Goal: Information Seeking & Learning: Check status

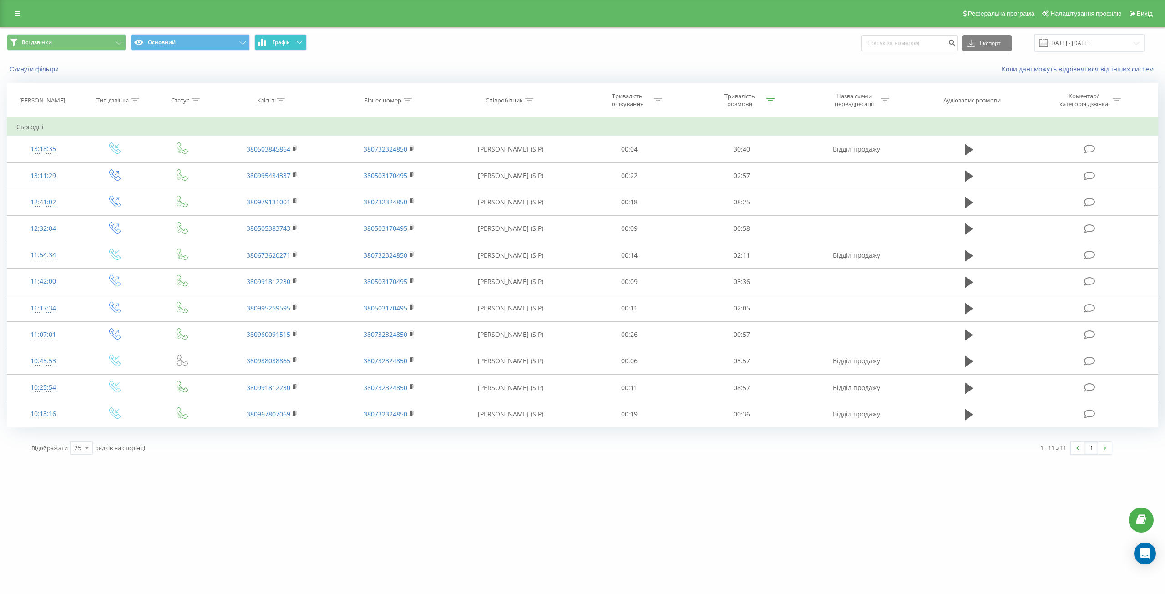
click at [284, 42] on span "Графік" at bounding box center [281, 42] width 18 height 6
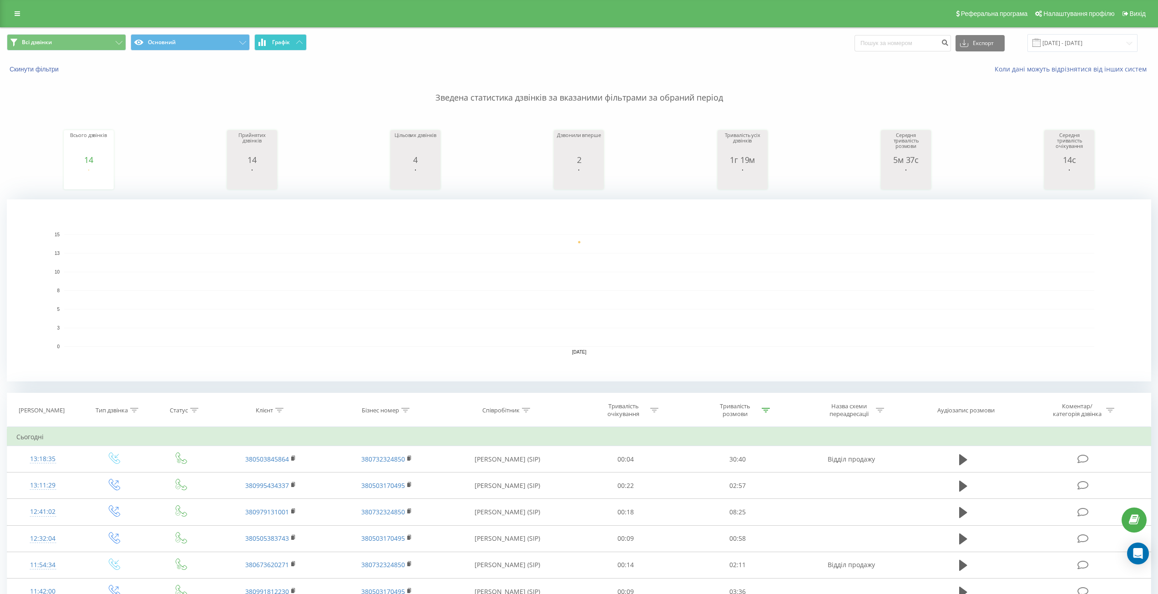
click at [284, 42] on span "Графік" at bounding box center [281, 42] width 18 height 6
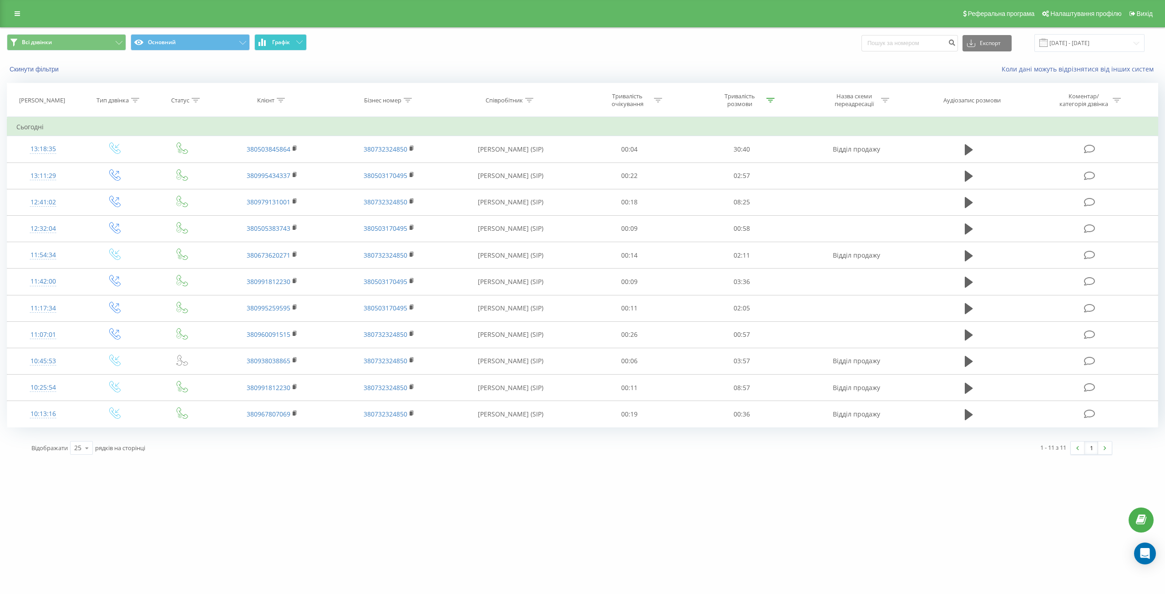
click at [276, 38] on button "Графік" at bounding box center [280, 42] width 52 height 16
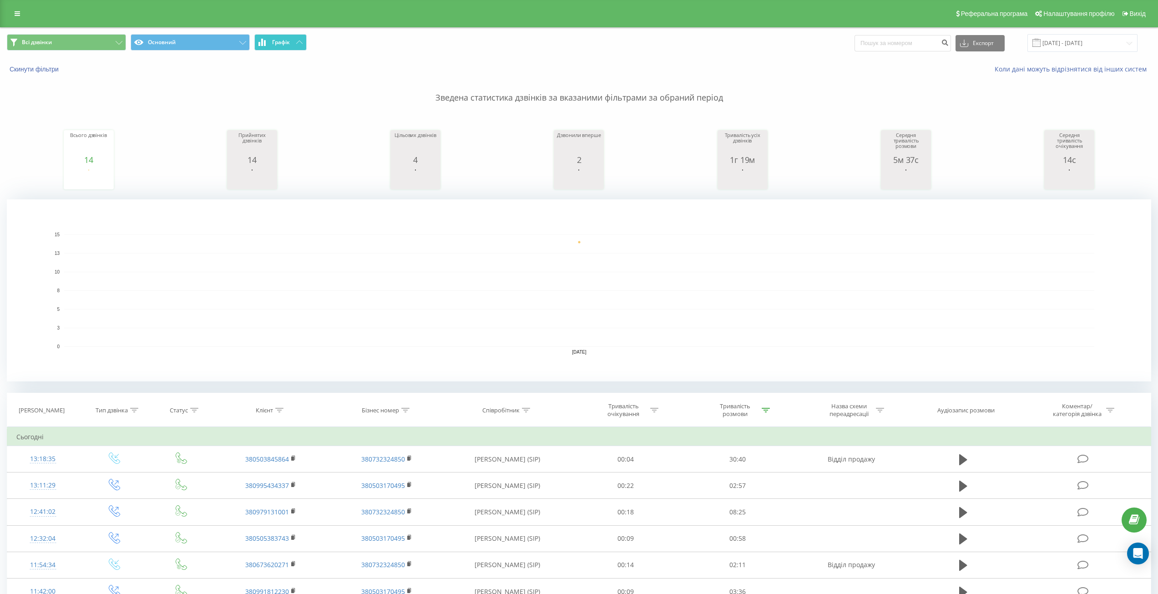
click at [276, 38] on button "Графік" at bounding box center [280, 42] width 52 height 16
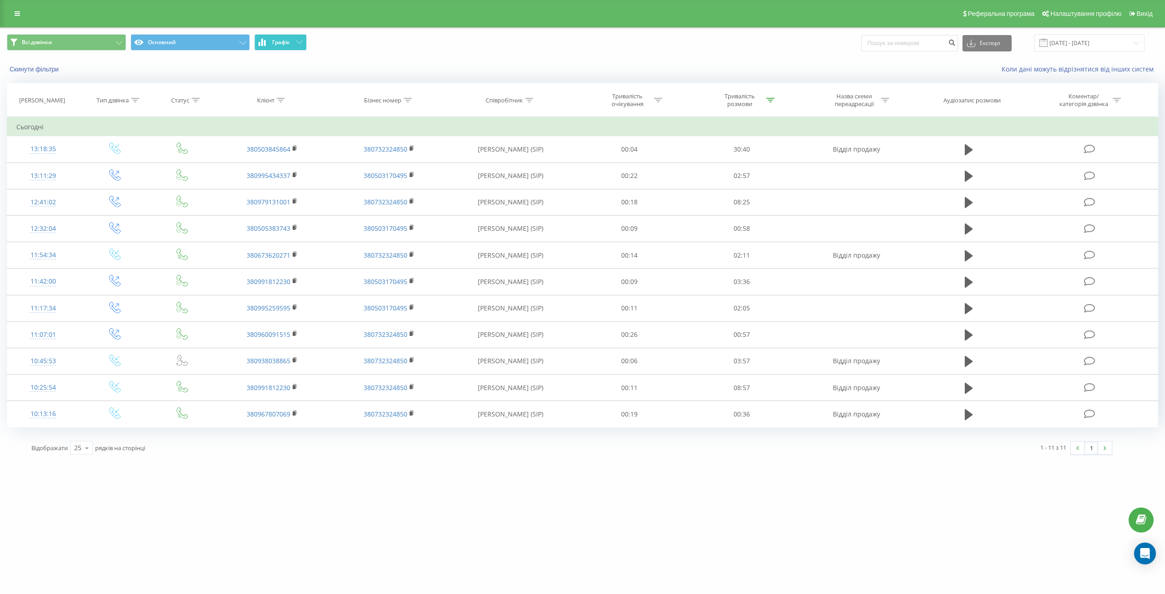
drag, startPoint x: 257, startPoint y: 44, endPoint x: 265, endPoint y: 43, distance: 7.8
click at [262, 44] on button "Графік" at bounding box center [280, 42] width 52 height 16
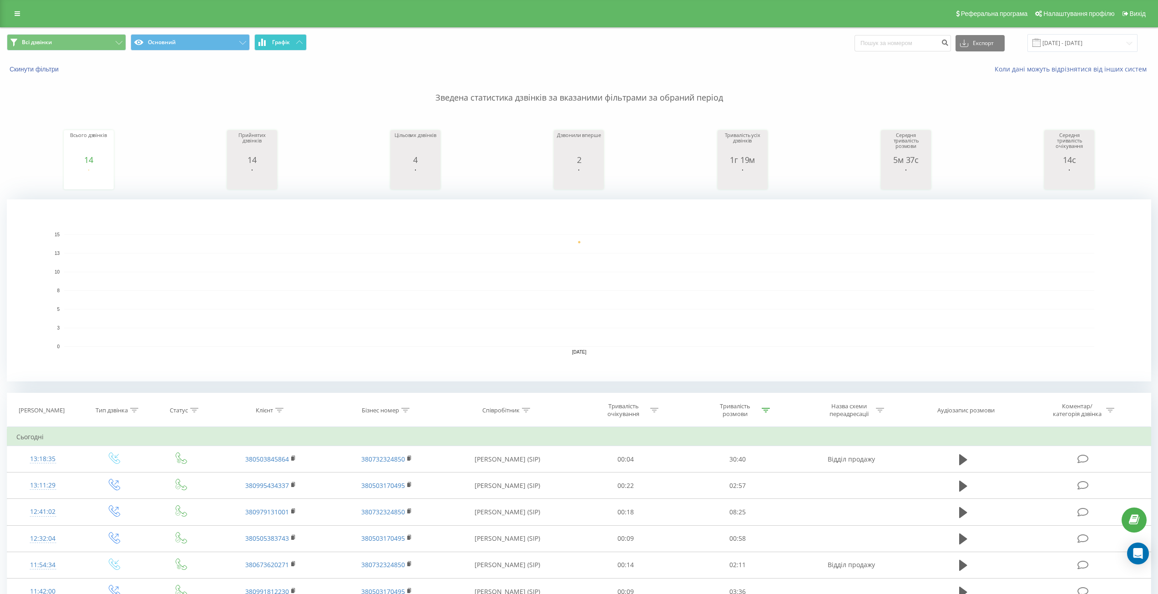
click at [265, 43] on icon at bounding box center [265, 43] width 2 height 6
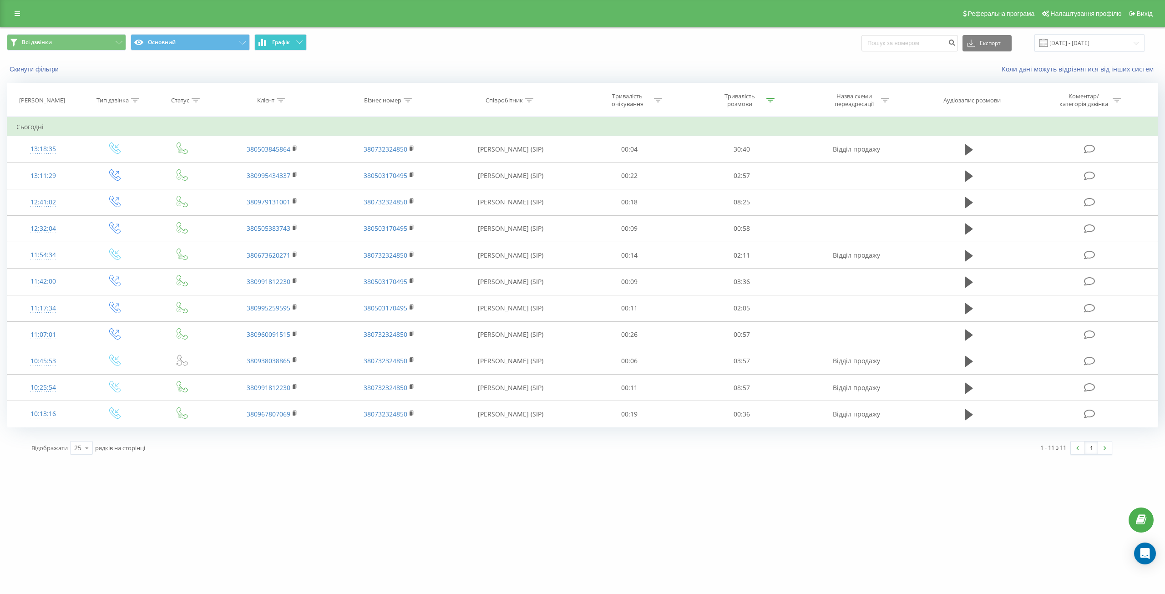
click at [283, 37] on button "Графік" at bounding box center [280, 42] width 52 height 16
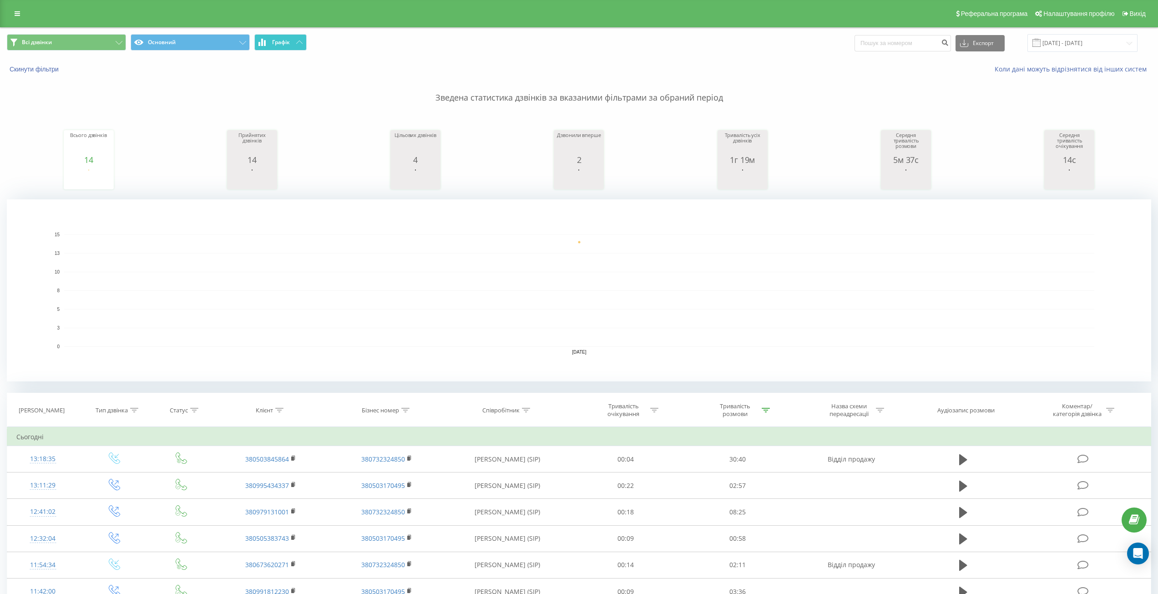
click at [283, 37] on button "Графік" at bounding box center [280, 42] width 52 height 16
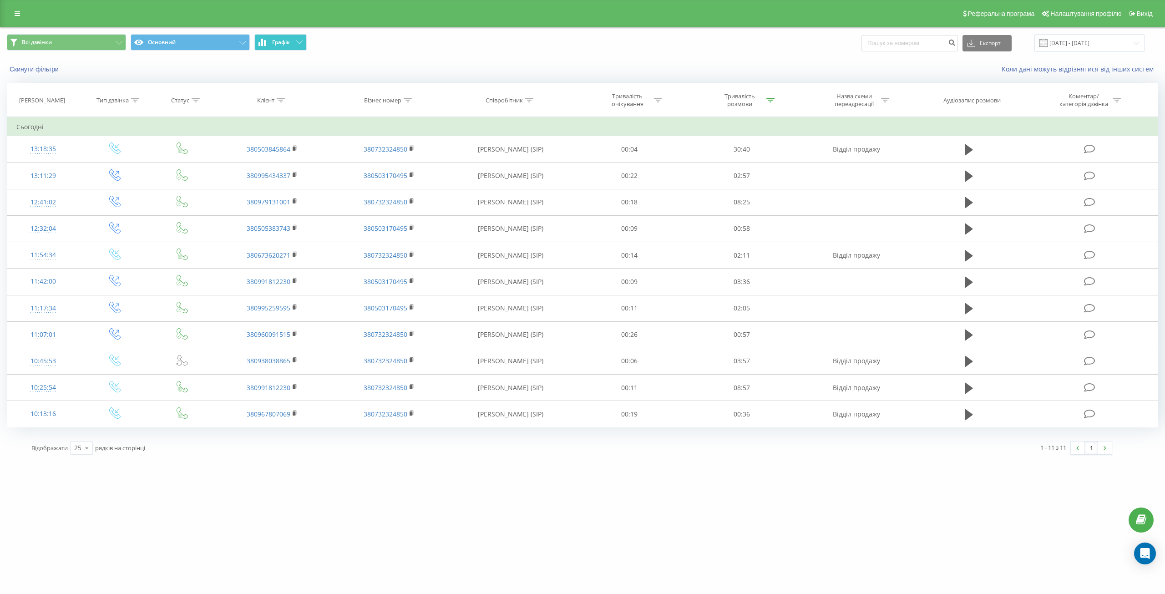
click at [260, 45] on icon at bounding box center [259, 44] width 2 height 4
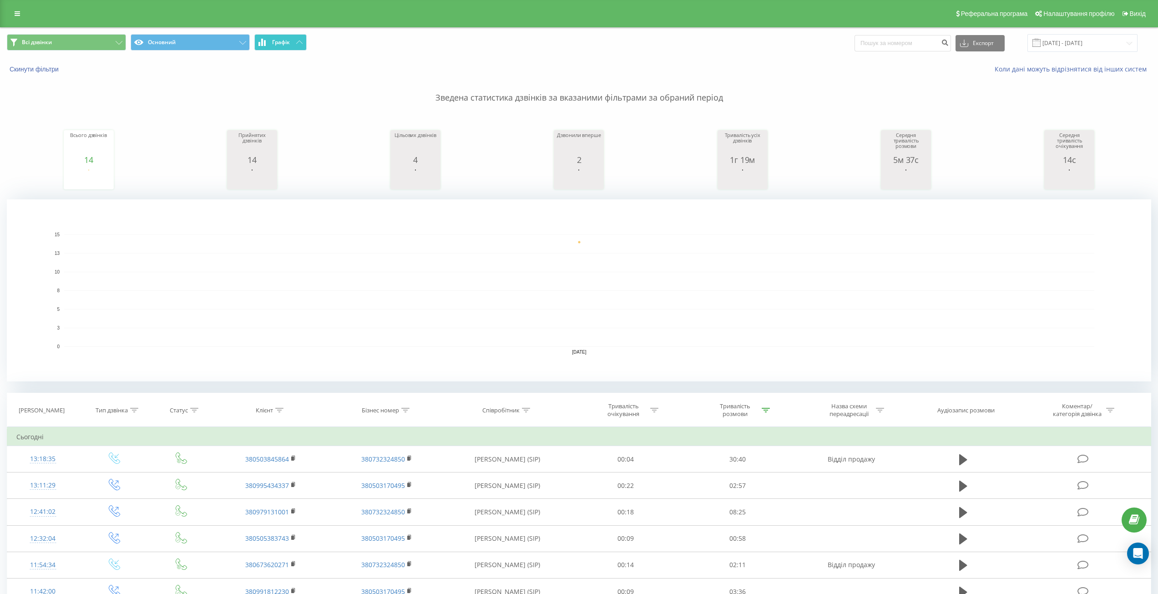
click at [297, 44] on button "Графік" at bounding box center [280, 42] width 52 height 16
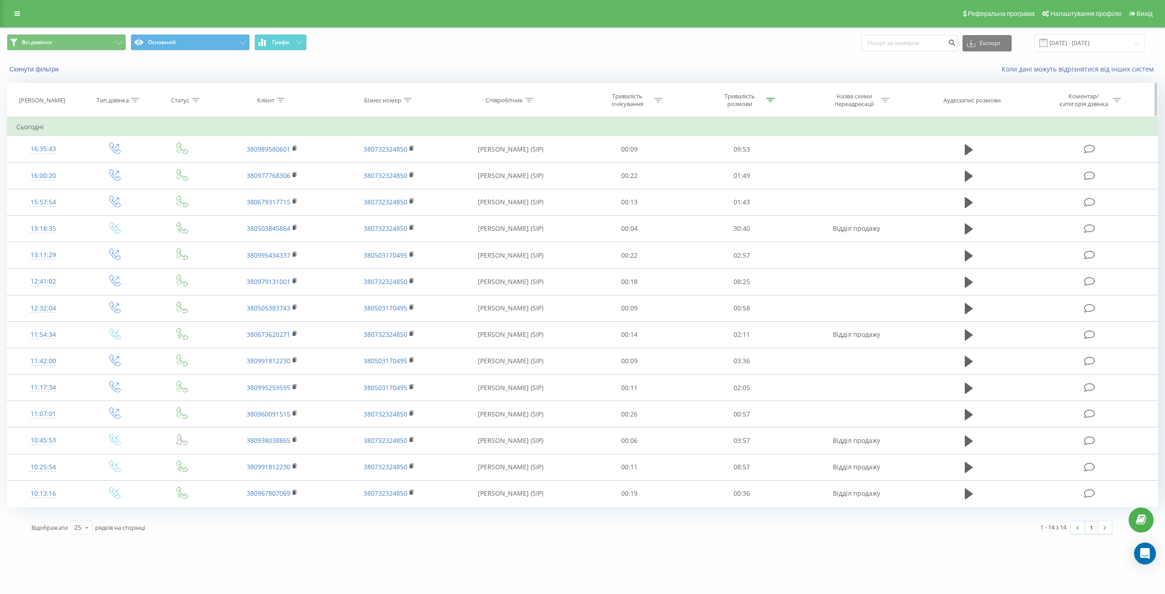
click at [629, 106] on div "Тривалість очікування" at bounding box center [627, 99] width 49 height 15
click at [643, 144] on div at bounding box center [624, 144] width 65 height 9
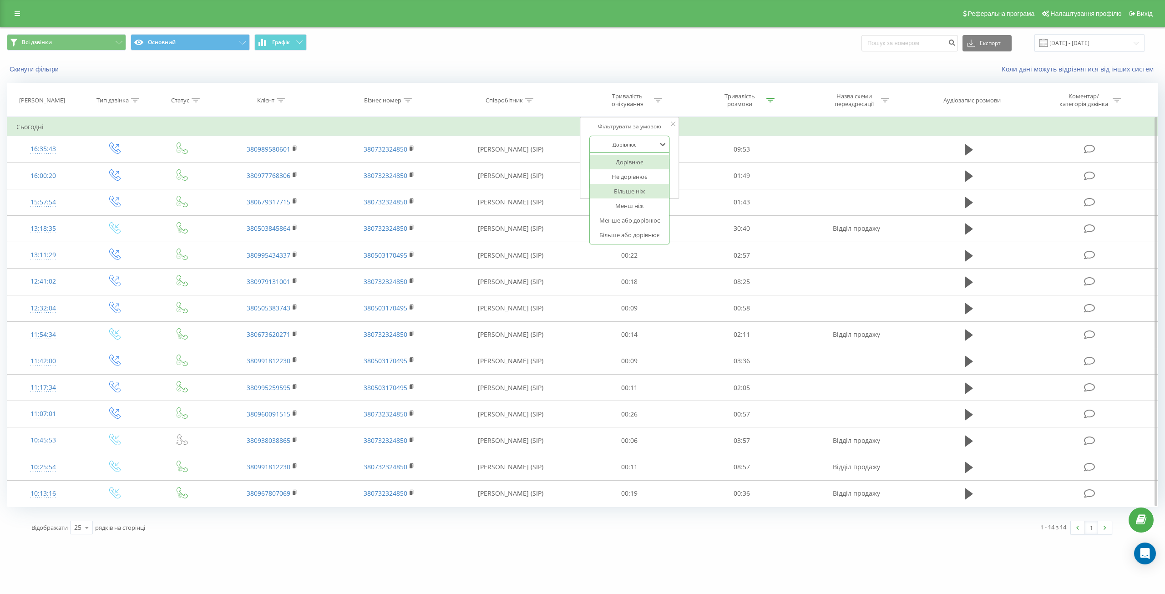
click at [654, 186] on div "Більше ніж" at bounding box center [629, 191] width 79 height 15
click at [651, 179] on span "OK" at bounding box center [648, 183] width 25 height 14
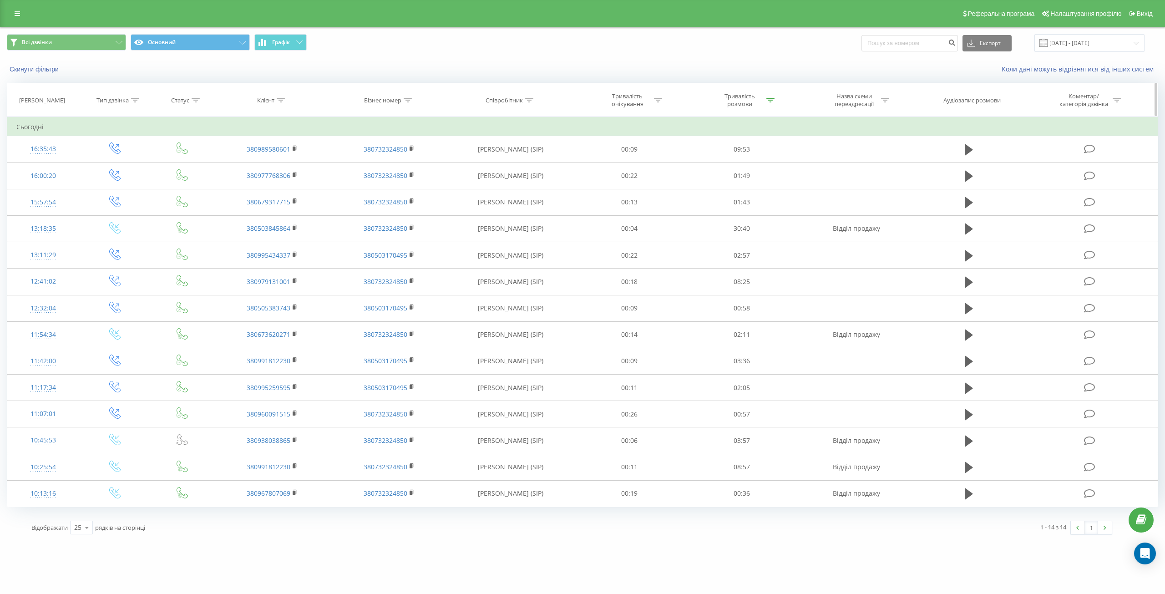
click at [737, 100] on div "Тривалість розмови" at bounding box center [739, 99] width 49 height 15
click at [727, 171] on input "00:10" at bounding box center [742, 165] width 80 height 16
click at [765, 182] on span "OK" at bounding box center [760, 183] width 25 height 14
click at [747, 99] on div "Тривалість розмови" at bounding box center [739, 99] width 49 height 15
click at [716, 179] on button "Скасувати" at bounding box center [721, 183] width 39 height 11
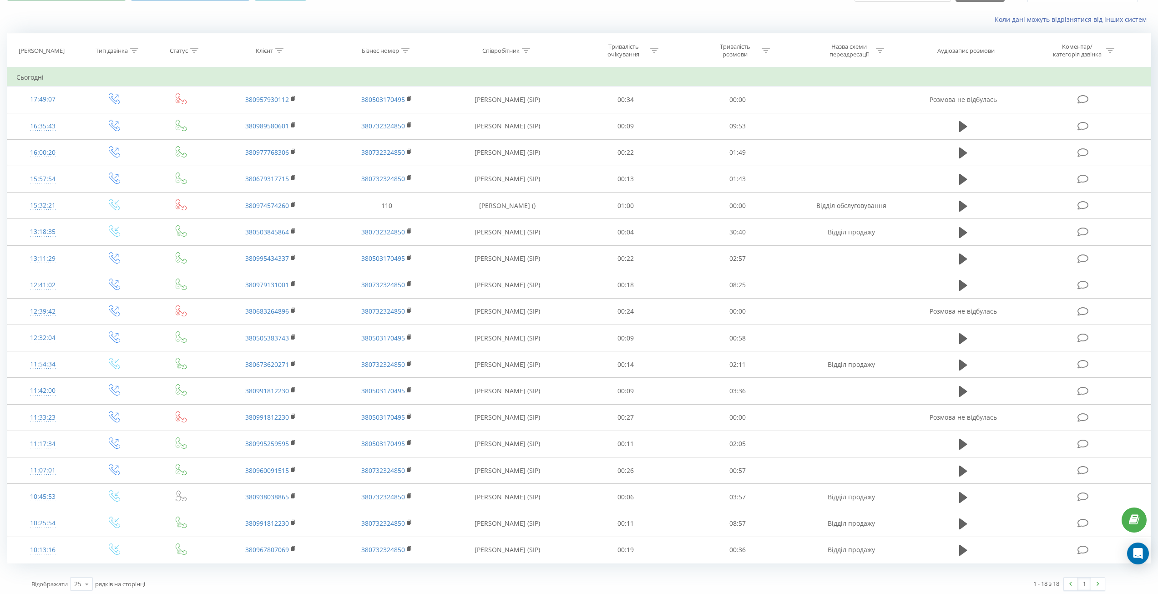
scroll to position [53, 0]
